Goal: Task Accomplishment & Management: Use online tool/utility

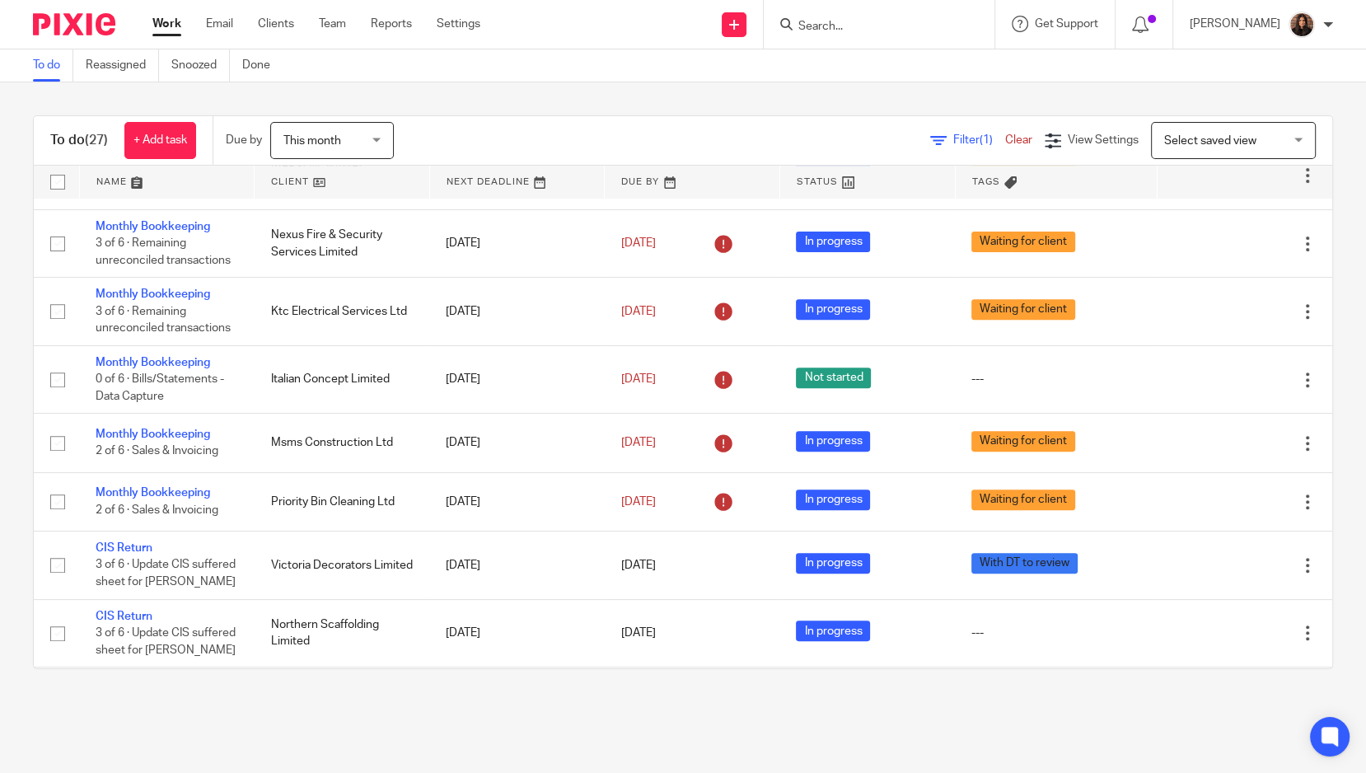
scroll to position [714, 0]
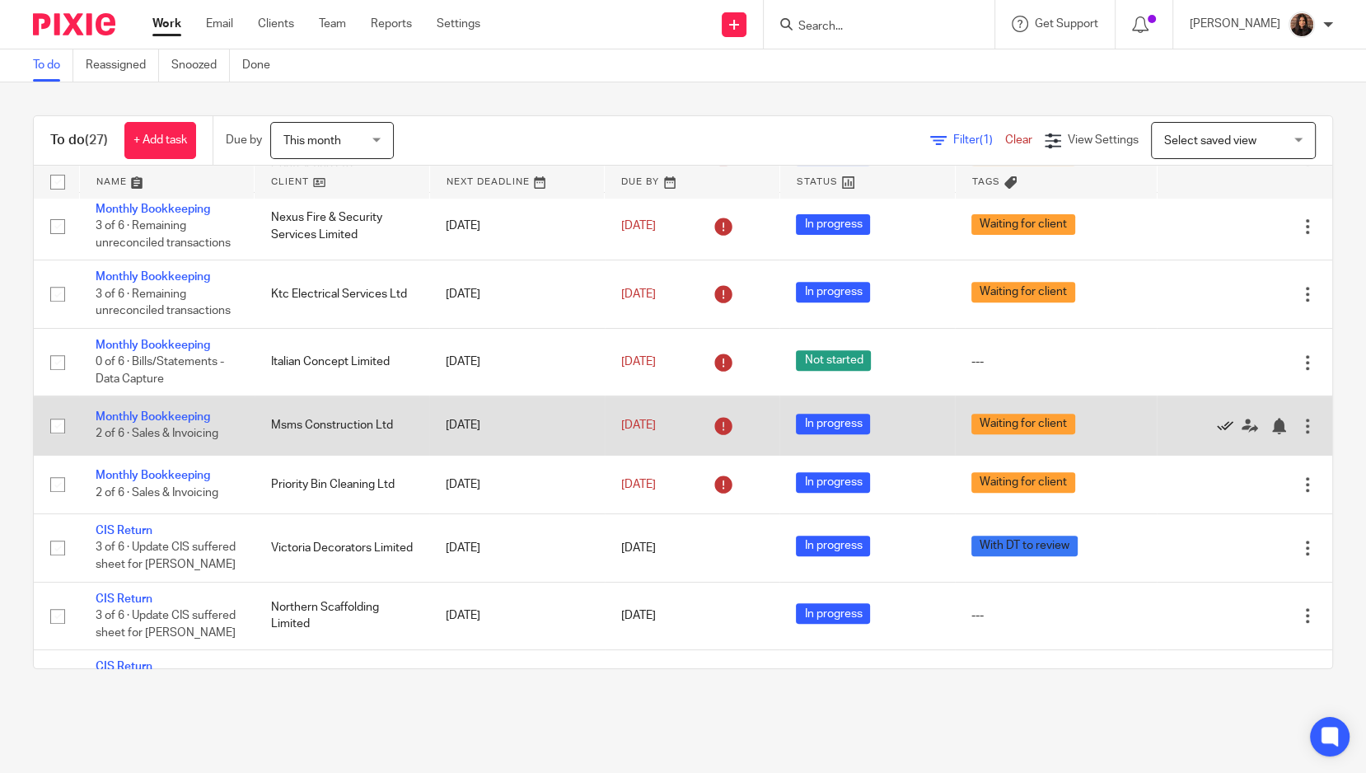
click at [1217, 418] on icon at bounding box center [1225, 426] width 16 height 16
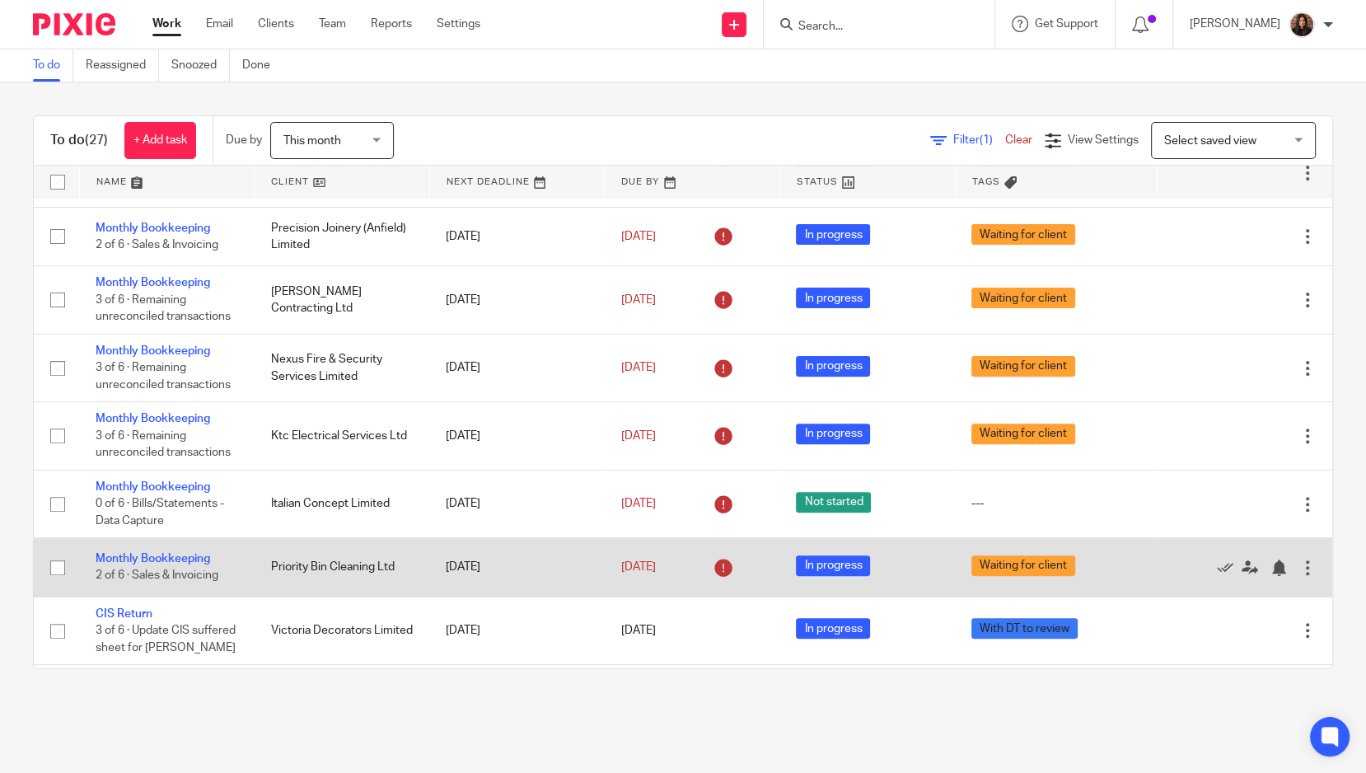
scroll to position [571, 0]
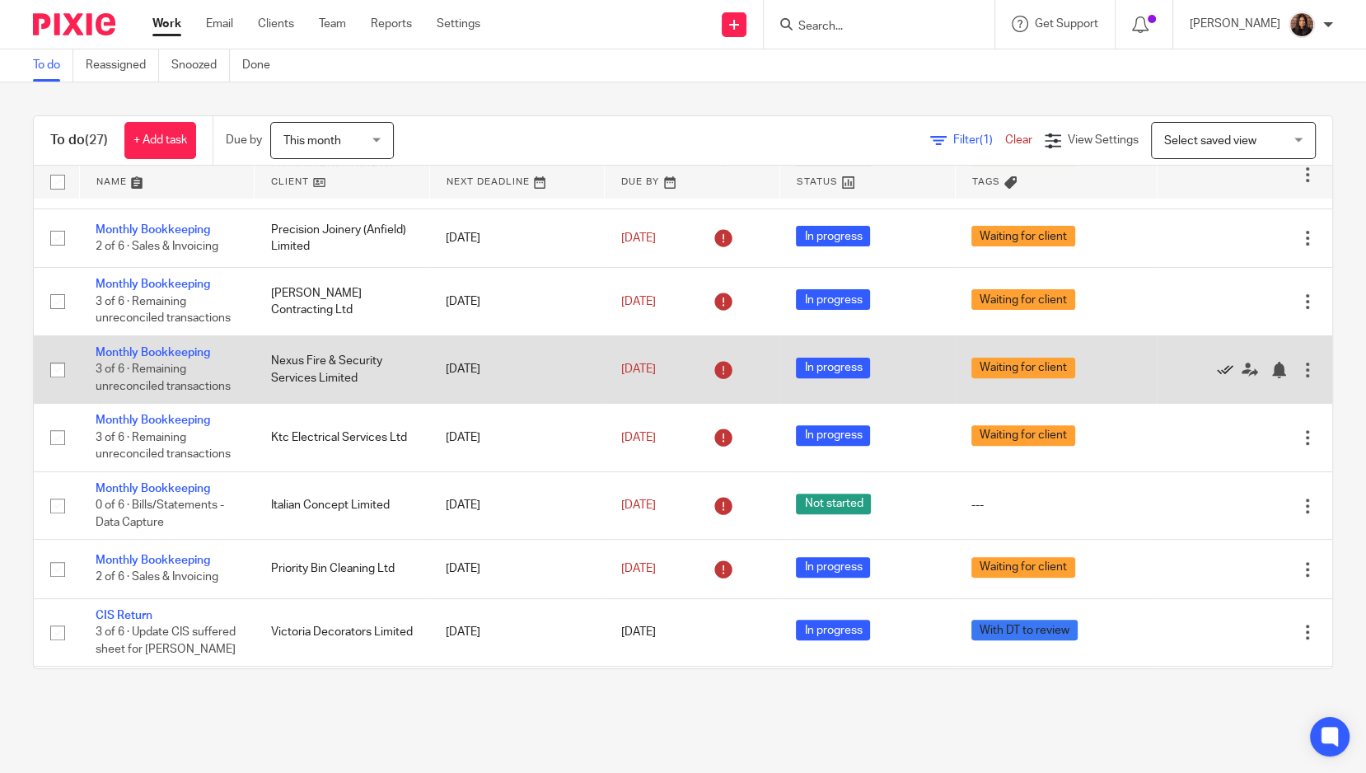
click at [1217, 363] on icon at bounding box center [1225, 370] width 16 height 16
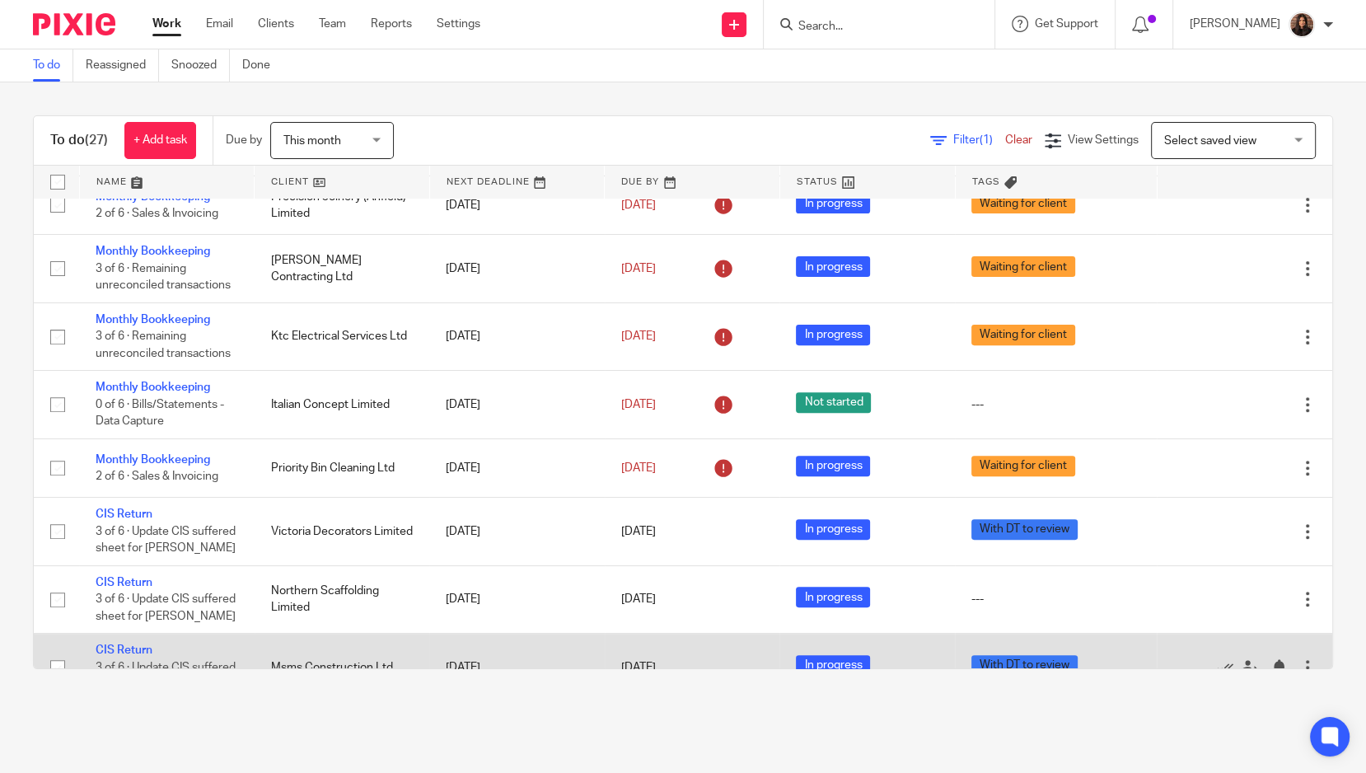
scroll to position [602, 0]
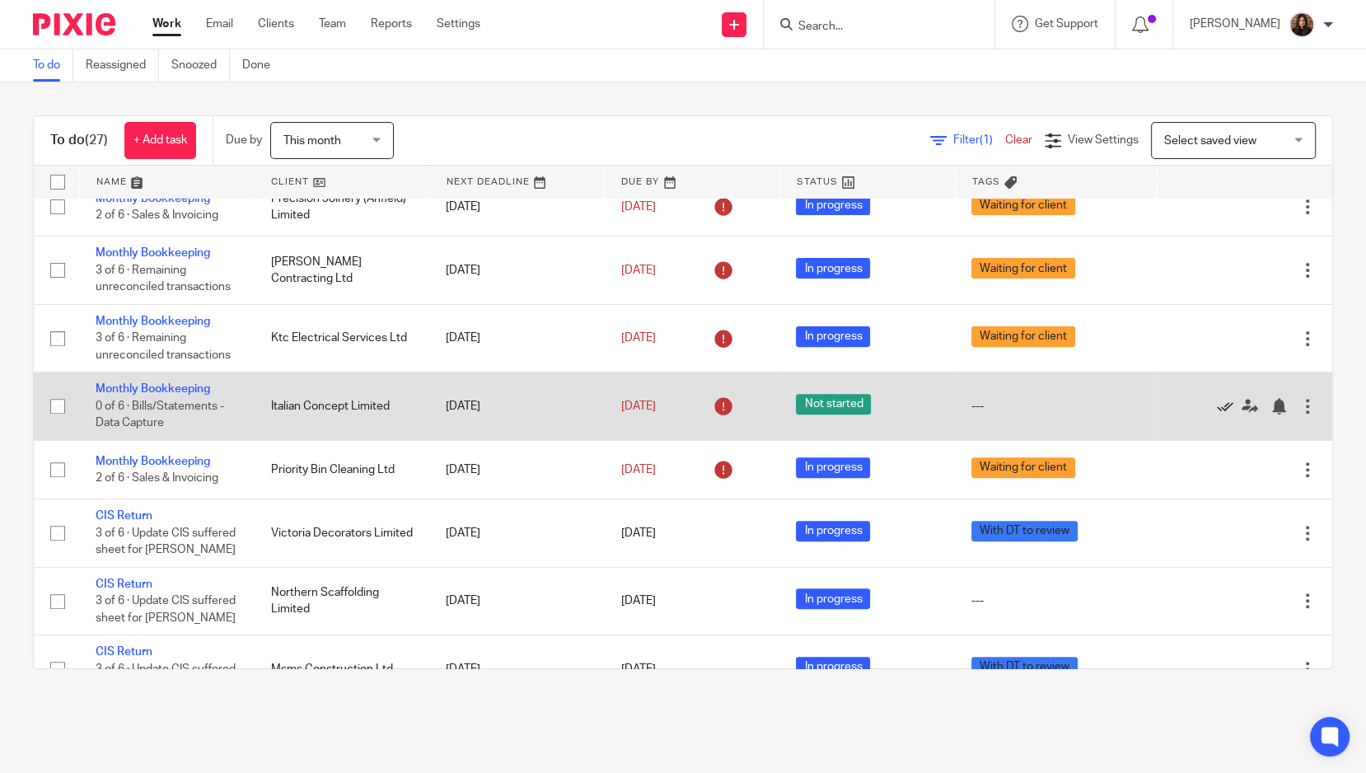
click at [1217, 398] on icon at bounding box center [1225, 406] width 16 height 16
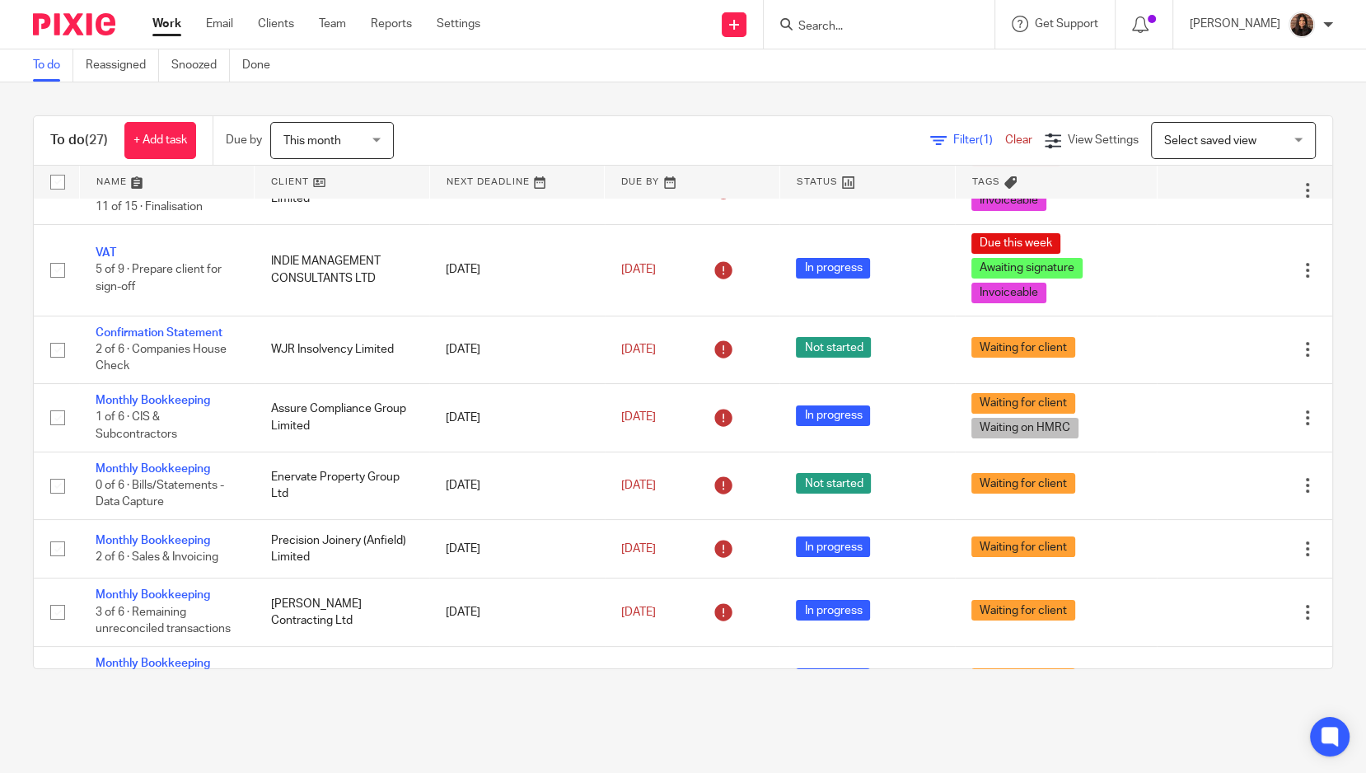
scroll to position [0, 0]
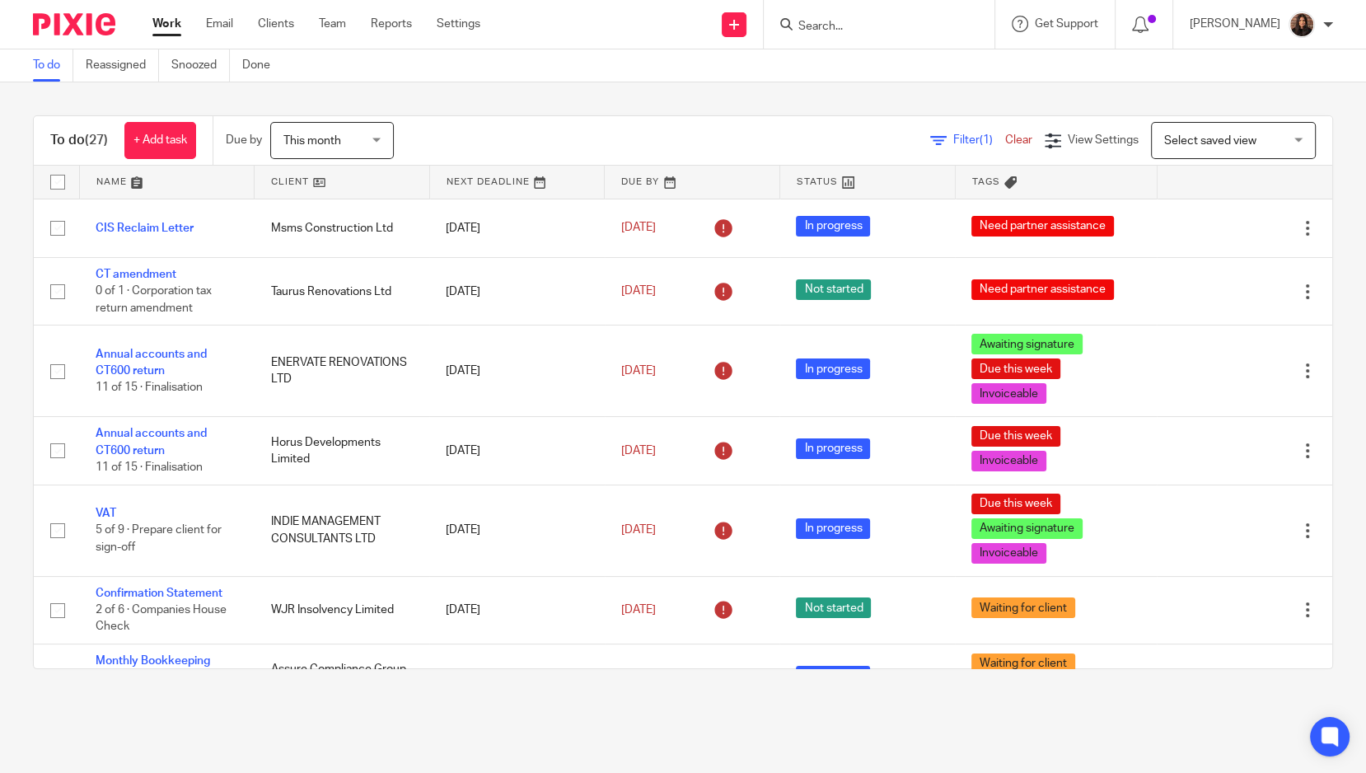
click at [930, 138] on icon at bounding box center [938, 141] width 16 height 16
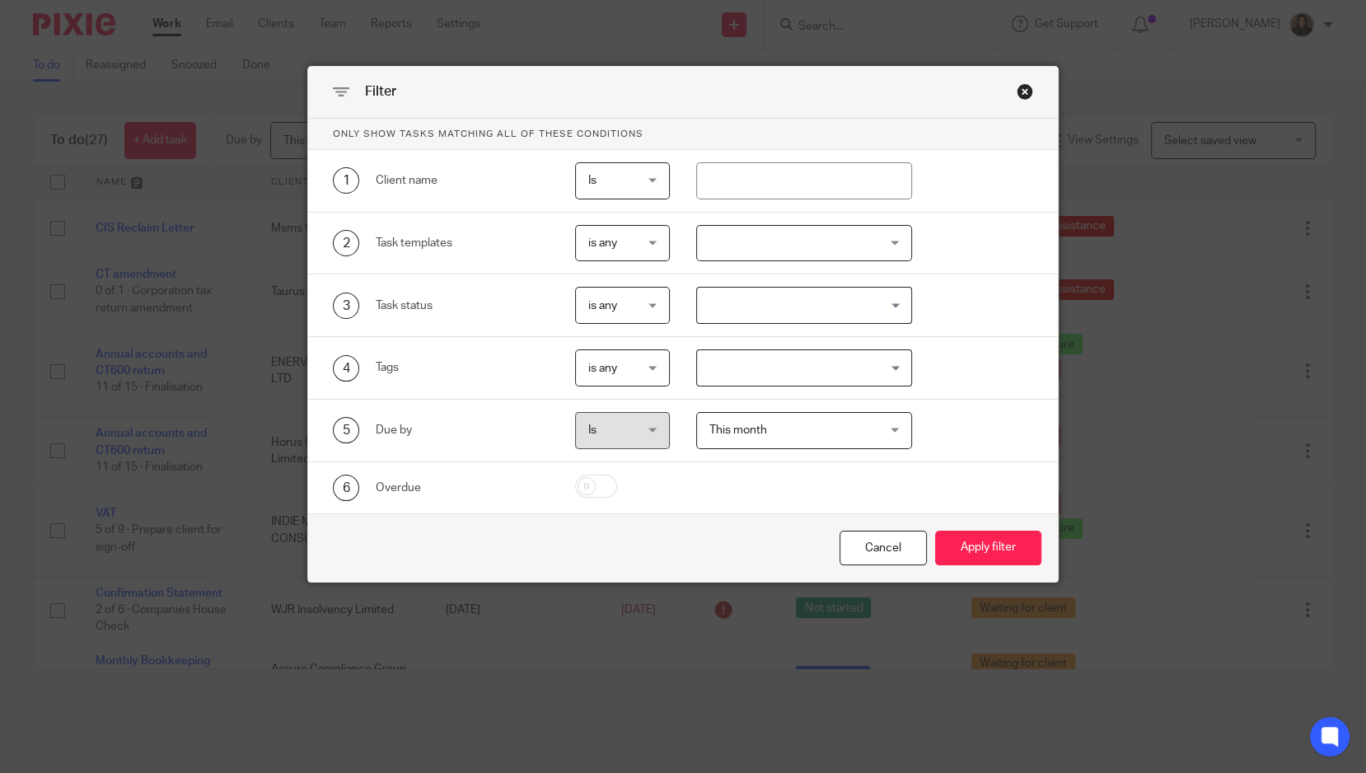
click at [1022, 91] on div "Close this dialog window" at bounding box center [1025, 91] width 16 height 16
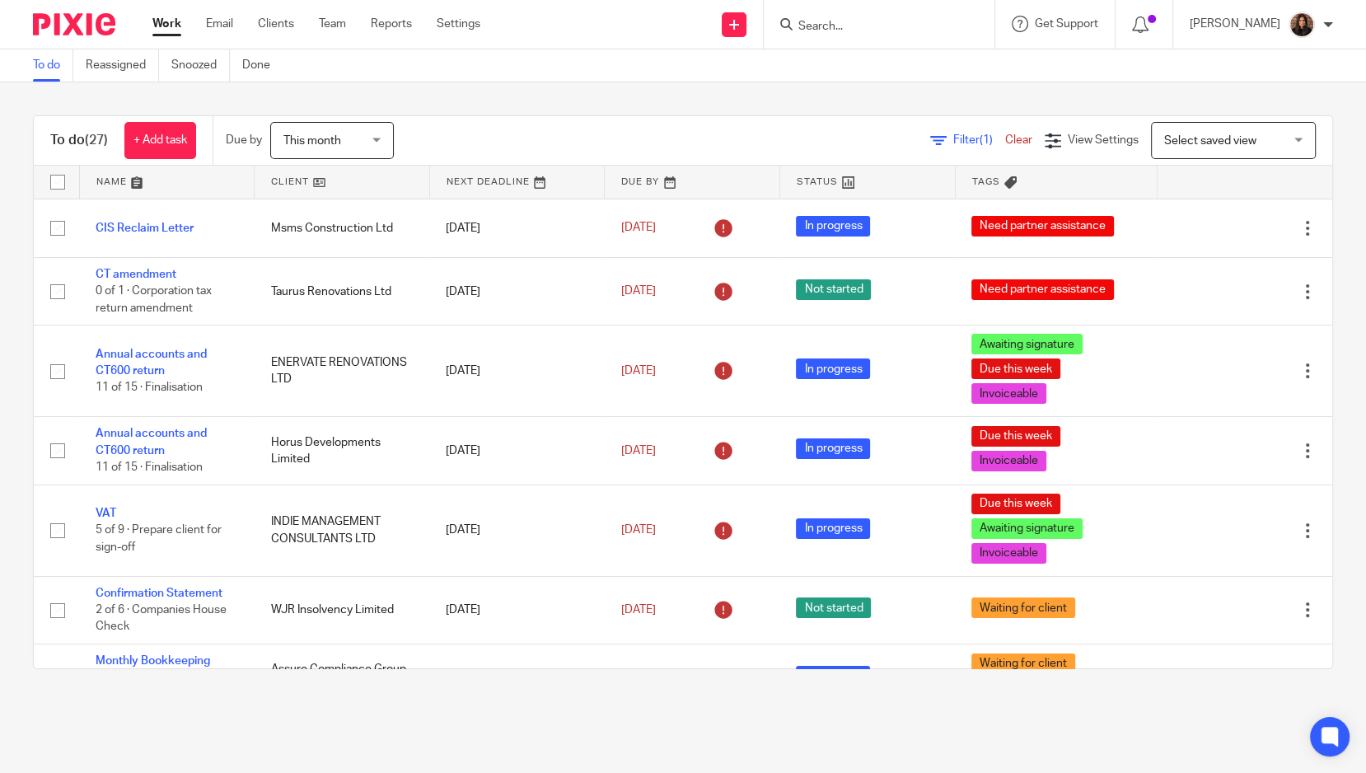
click at [339, 139] on span "This month" at bounding box center [312, 141] width 58 height 12
click at [953, 137] on span "Filter (1)" at bounding box center [979, 140] width 52 height 12
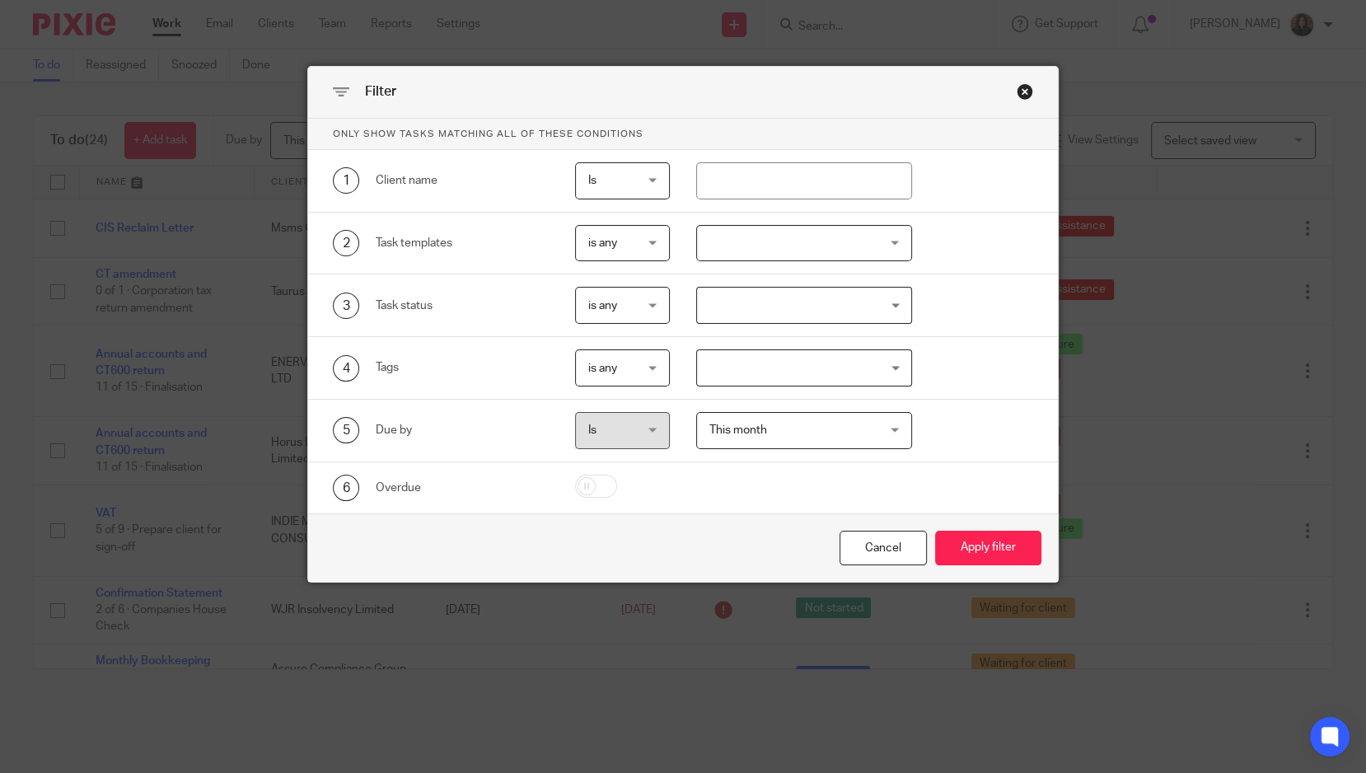
click at [789, 241] on div at bounding box center [804, 243] width 216 height 37
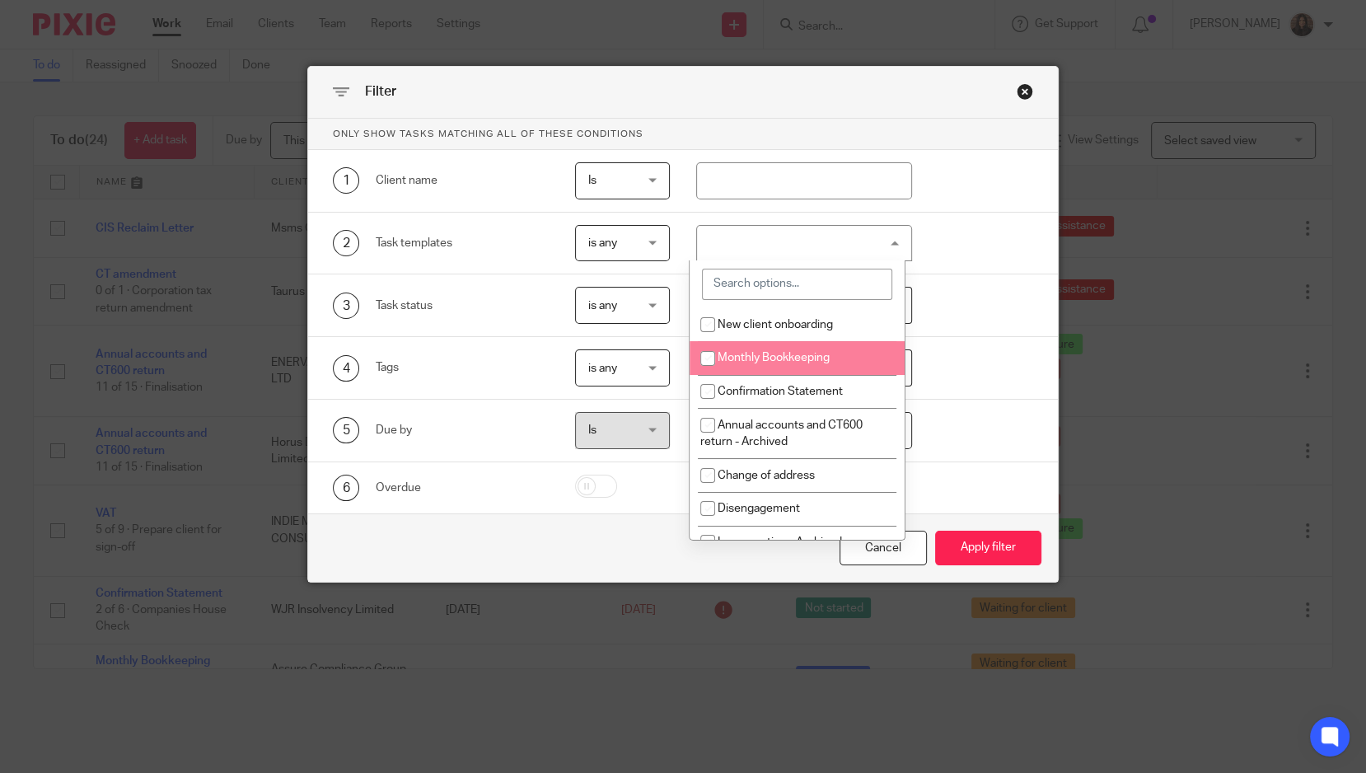
click at [797, 368] on li "Monthly Bookkeeping" at bounding box center [797, 358] width 215 height 34
checkbox input "true"
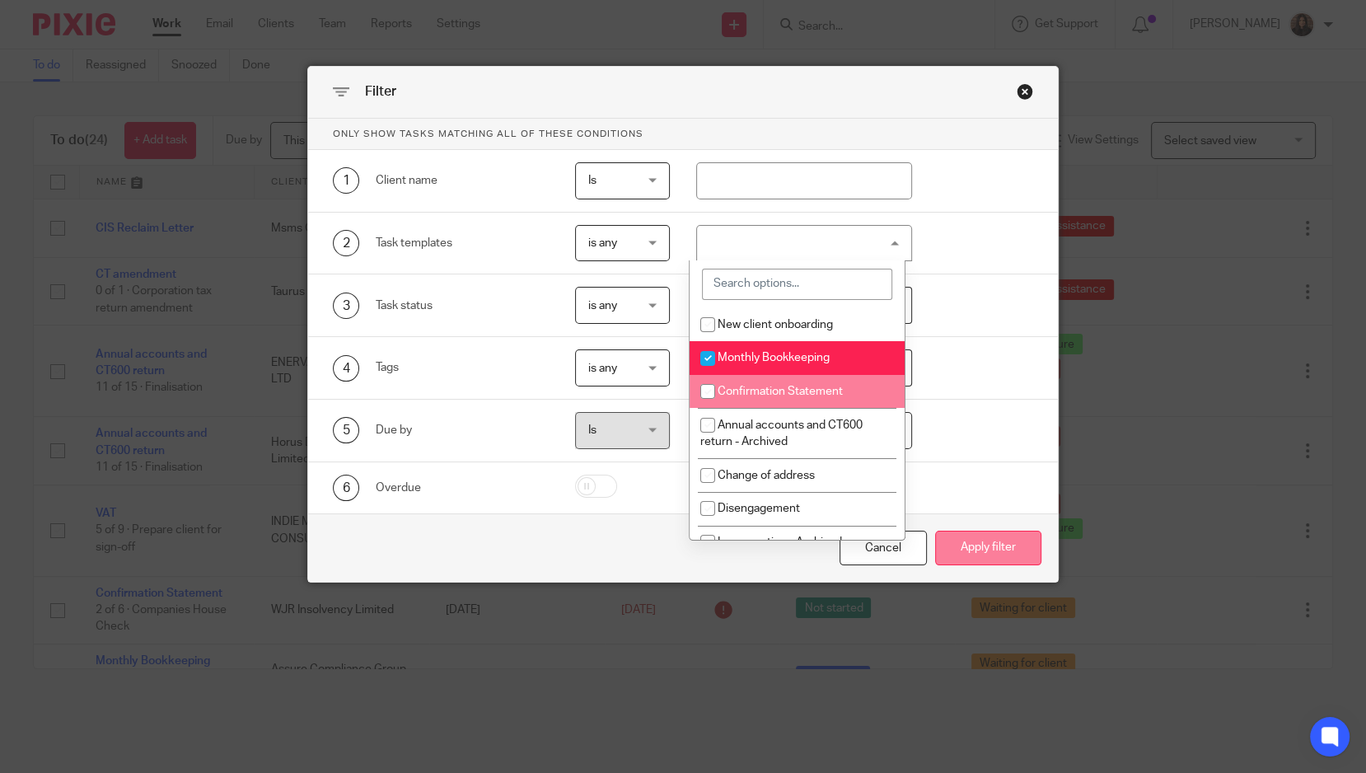
click at [998, 531] on button "Apply filter" at bounding box center [988, 548] width 106 height 35
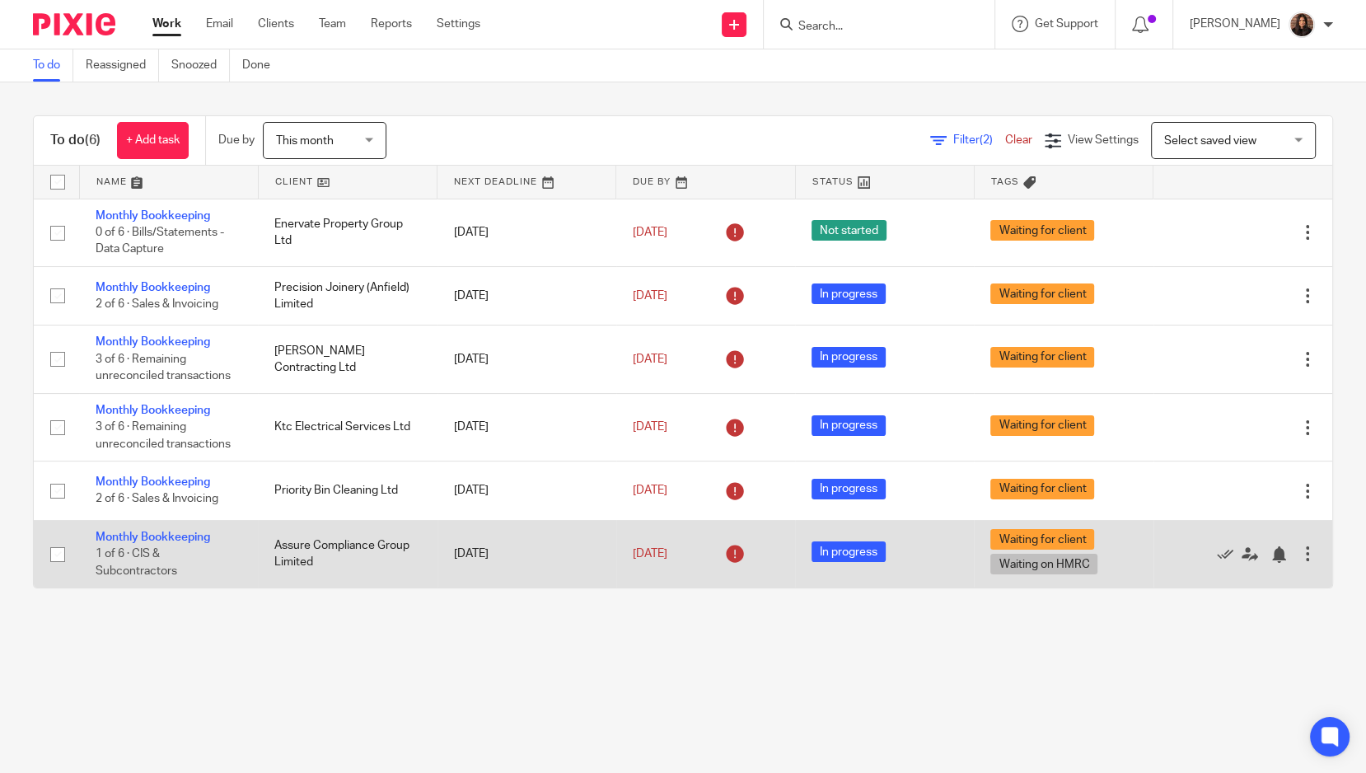
click at [376, 582] on td "Assure Compliance Group Limited" at bounding box center [347, 554] width 179 height 68
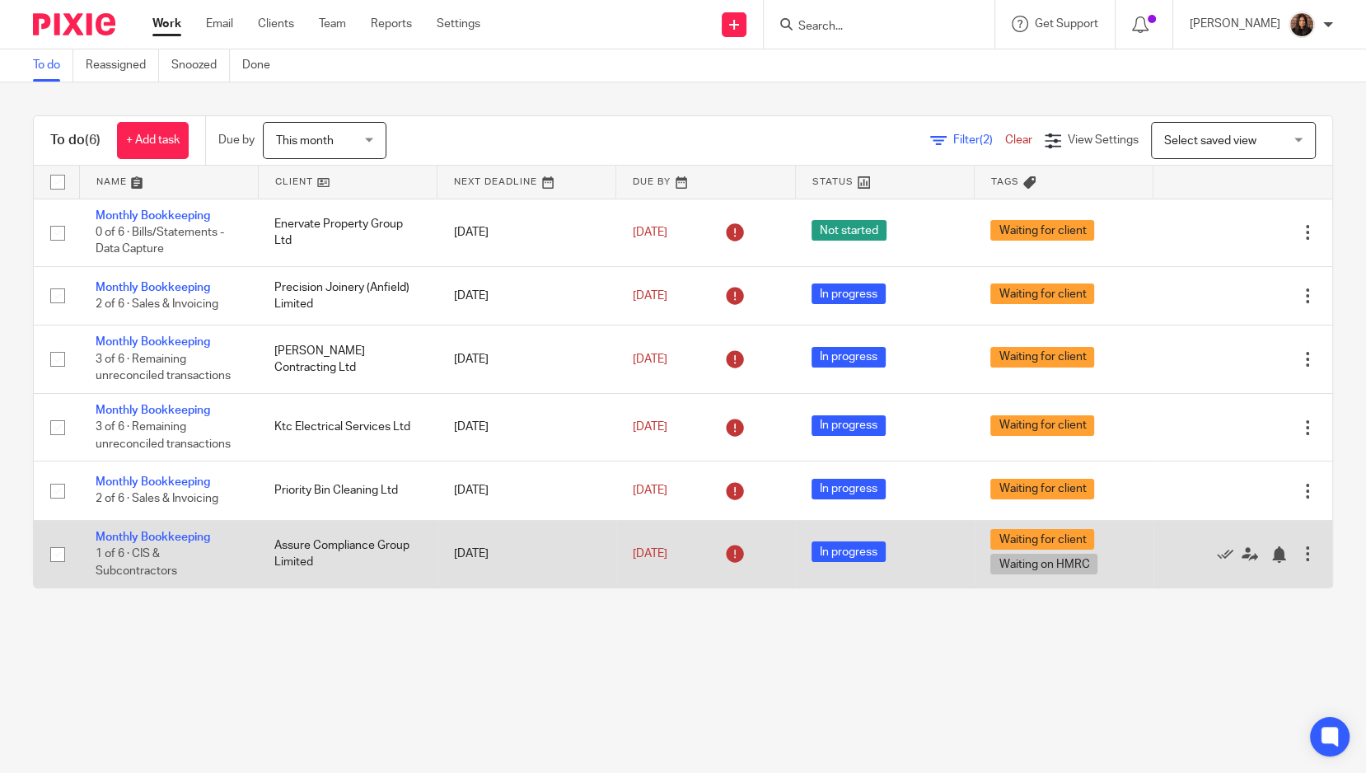
click at [376, 582] on td "Assure Compliance Group Limited" at bounding box center [347, 554] width 179 height 68
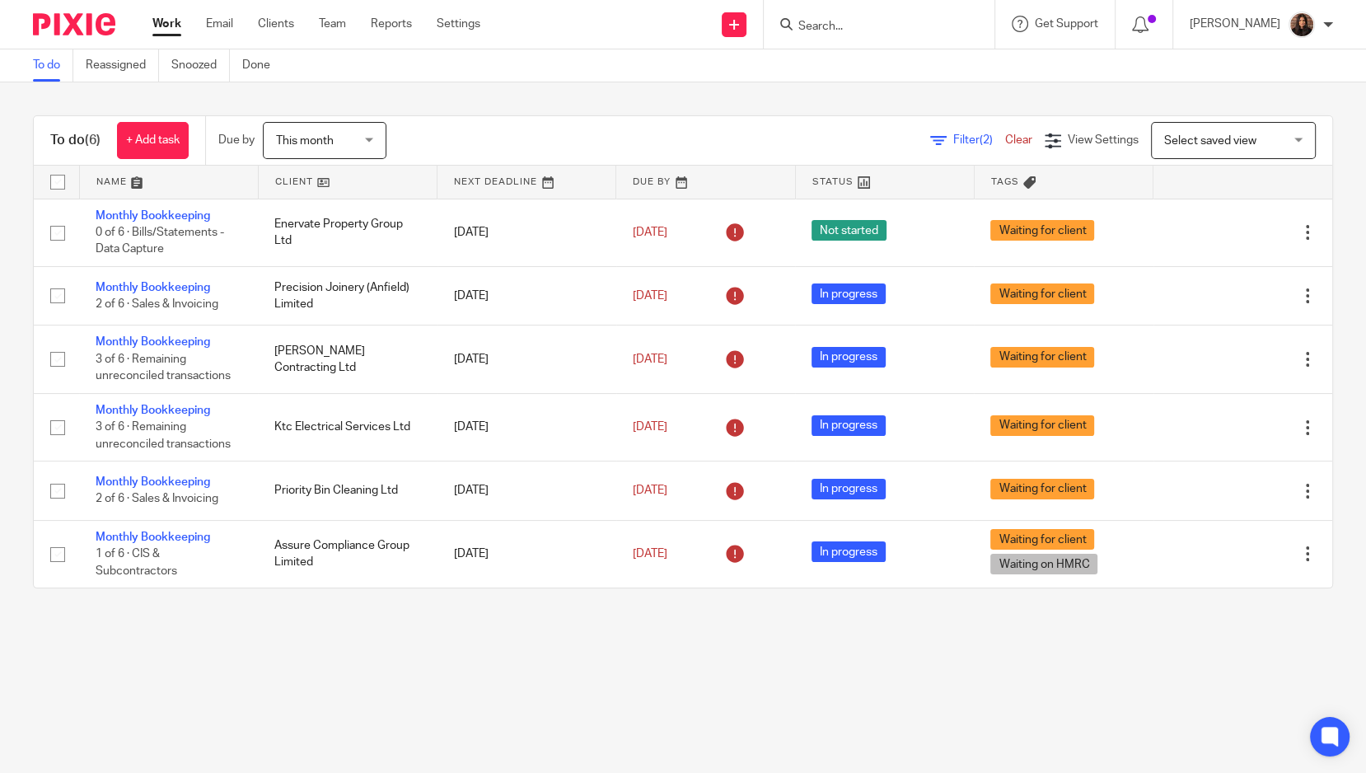
click at [339, 41] on div "Work Email Clients Team Reports Settings Work Email Clients Team Reports Settin…" at bounding box center [320, 24] width 369 height 49
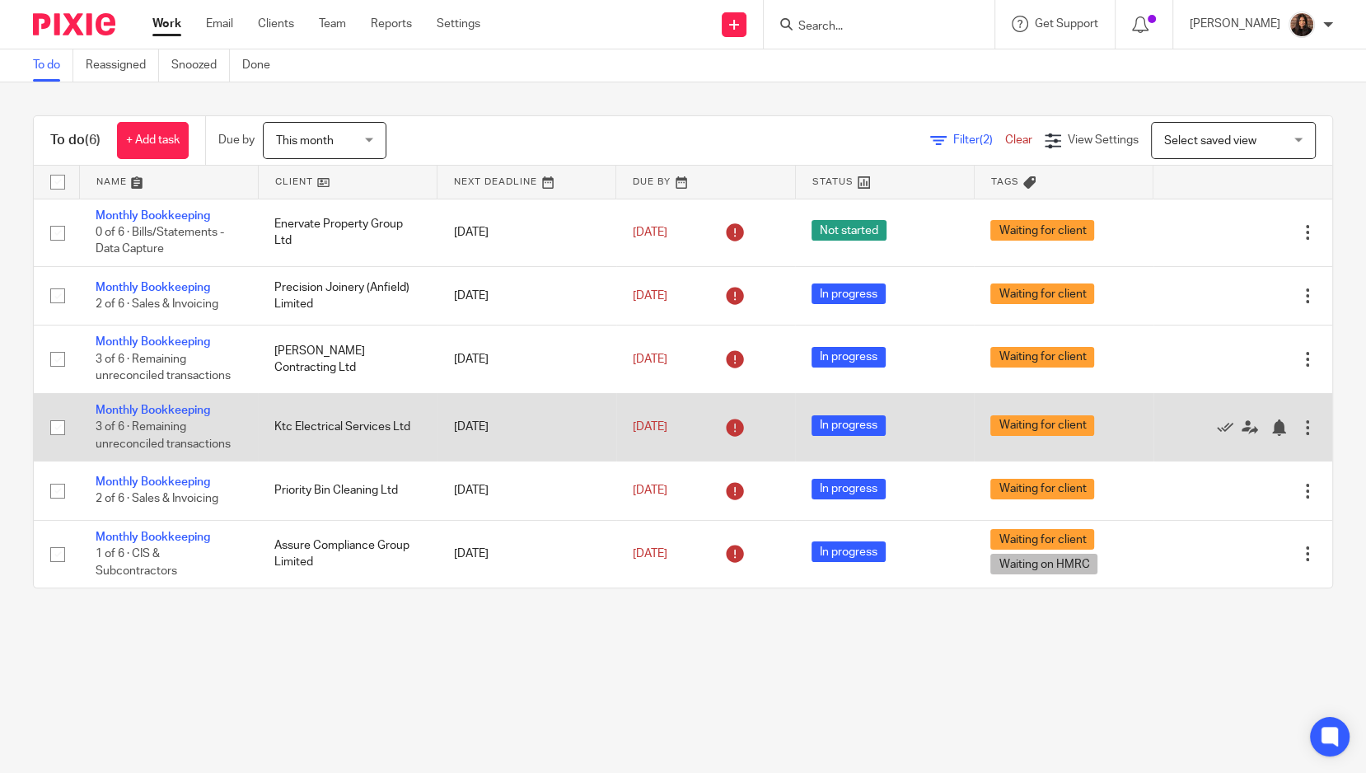
click at [195, 429] on td "Monthly Bookkeeping 3 of 6 · Remaining unreconciled transactions" at bounding box center [168, 427] width 179 height 68
